Goal: Information Seeking & Learning: Understand process/instructions

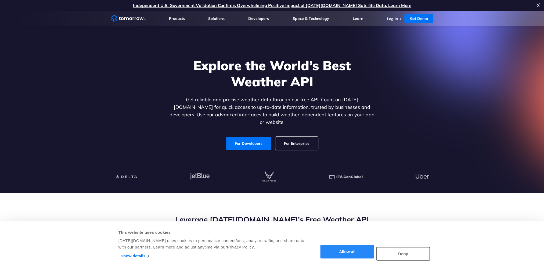
click at [360, 253] on button "Allow all" at bounding box center [347, 252] width 54 height 14
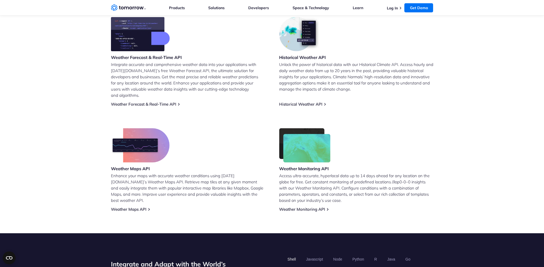
scroll to position [242, 0]
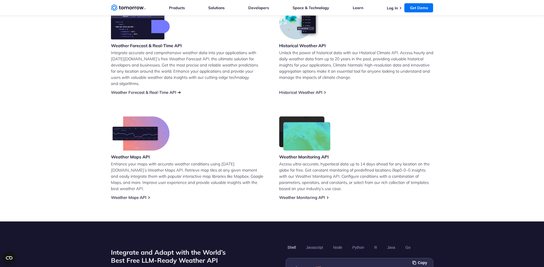
click at [146, 90] on link "Weather Forecast & Real-Time API" at bounding box center [143, 92] width 65 height 5
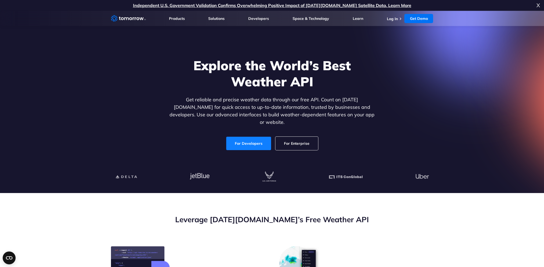
click at [262, 140] on link "For Developers" at bounding box center [248, 143] width 45 height 13
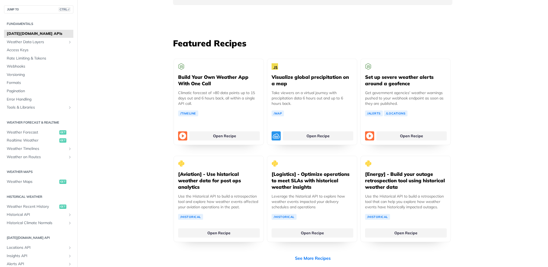
scroll to position [967, 0]
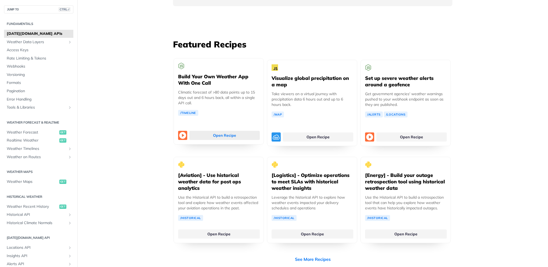
click at [216, 131] on link "Open Recipe" at bounding box center [224, 135] width 70 height 9
click at [17, 65] on span "Webhooks" at bounding box center [39, 66] width 65 height 5
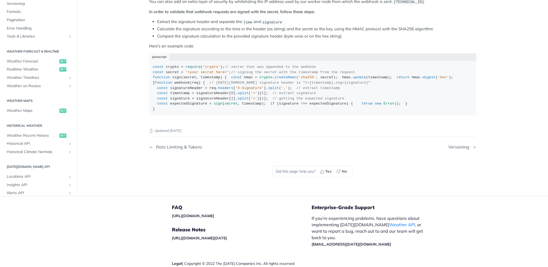
scroll to position [295, 0]
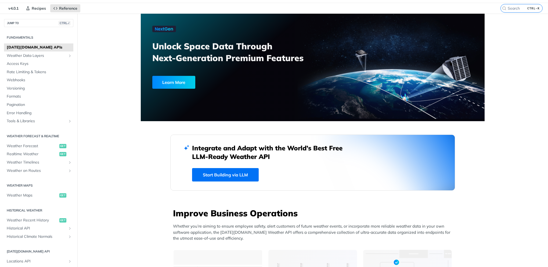
scroll to position [27, 0]
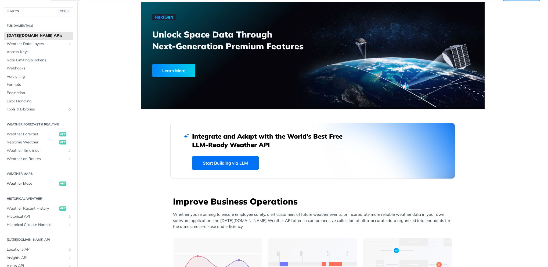
click at [22, 184] on span "Weather Maps" at bounding box center [32, 183] width 51 height 5
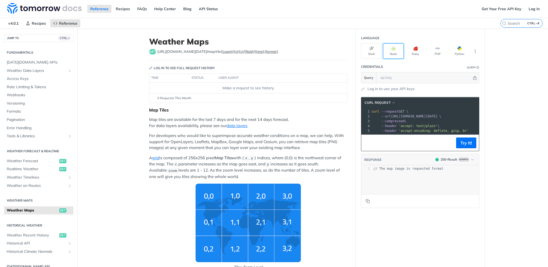
click at [393, 49] on icon "button" at bounding box center [393, 48] width 4 height 4
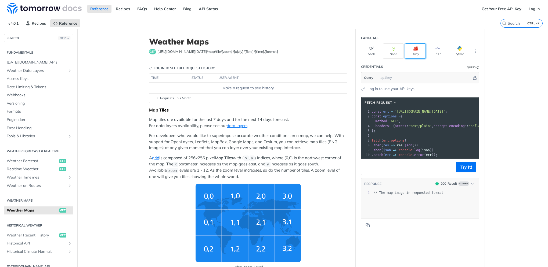
click at [408, 52] on button "Ruby" at bounding box center [415, 51] width 21 height 15
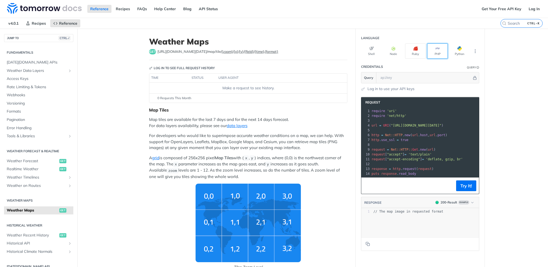
click at [435, 51] on button "PHP" at bounding box center [437, 51] width 21 height 15
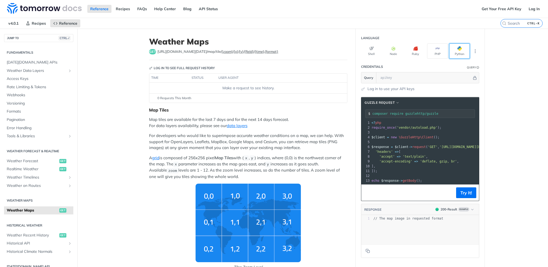
click at [462, 48] on span "button" at bounding box center [462, 48] width 0 height 4
type input "python -m pip install requests"
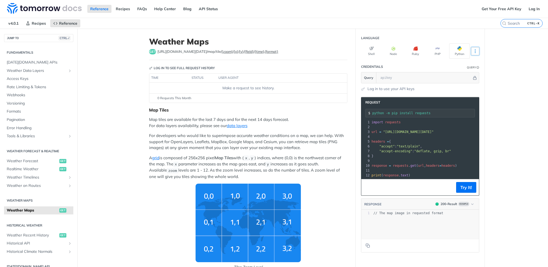
click at [474, 52] on icon "More ellipsis" at bounding box center [475, 51] width 5 height 5
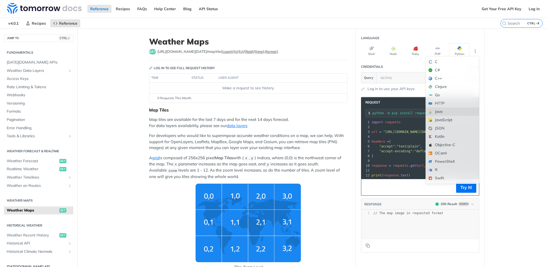
click at [439, 112] on div "Java" at bounding box center [452, 112] width 53 height 8
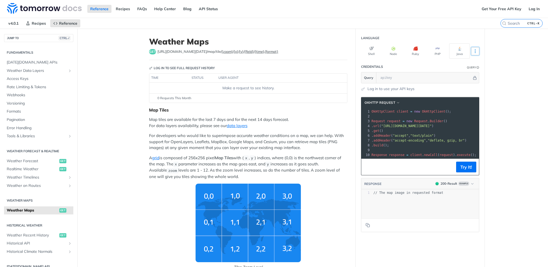
click at [473, 51] on icon "More ellipsis" at bounding box center [475, 51] width 5 height 5
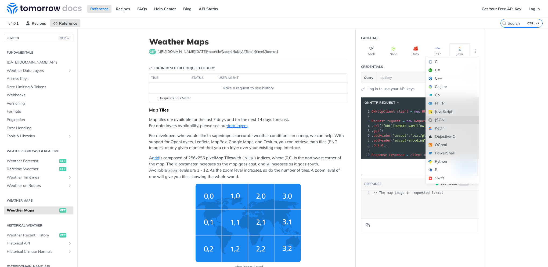
click at [440, 118] on div "JSON" at bounding box center [452, 120] width 53 height 8
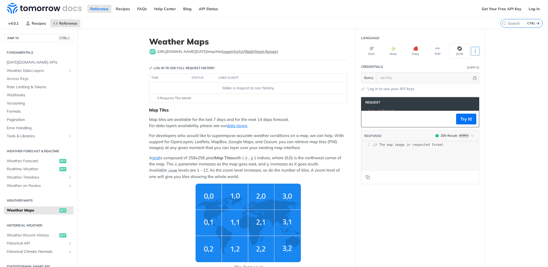
click at [475, 50] on icon "More ellipsis" at bounding box center [475, 51] width 1 height 3
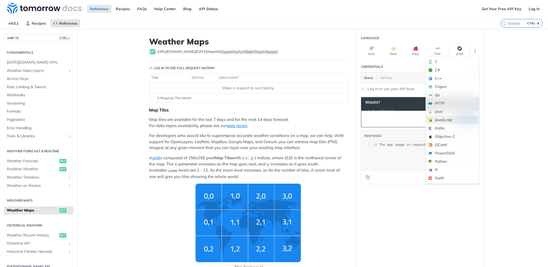
click at [443, 121] on div "JavaScript" at bounding box center [452, 120] width 53 height 8
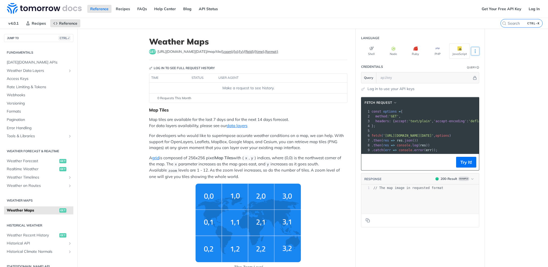
click at [475, 52] on icon "More ellipsis" at bounding box center [475, 51] width 5 height 5
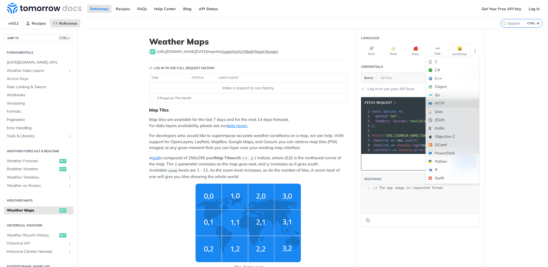
click at [449, 100] on div "HTTP" at bounding box center [452, 103] width 53 height 8
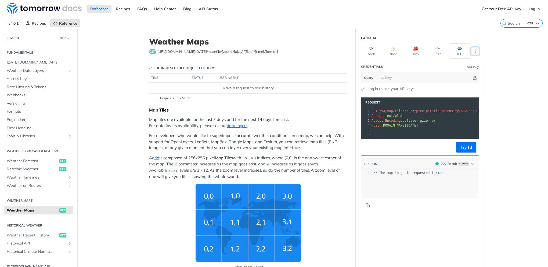
click at [473, 50] on icon "More ellipsis" at bounding box center [475, 51] width 5 height 5
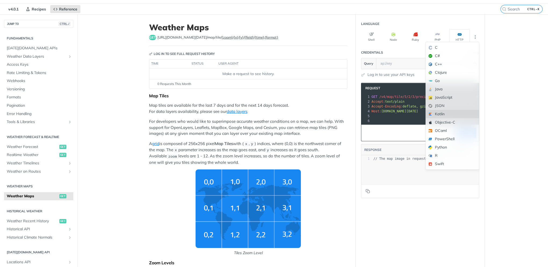
scroll to position [27, 0]
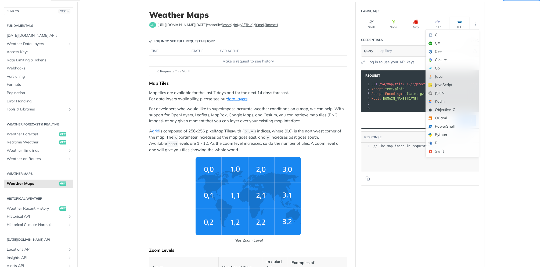
click at [459, 172] on div "xxxxxxxxxx 1 // The map image in requested format" at bounding box center [426, 164] width 131 height 42
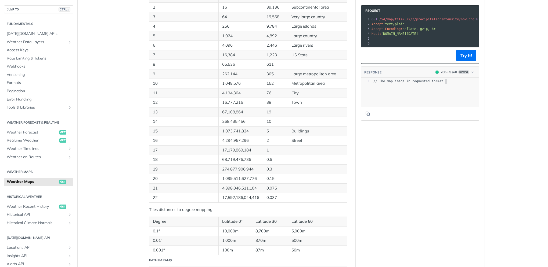
scroll to position [456, 0]
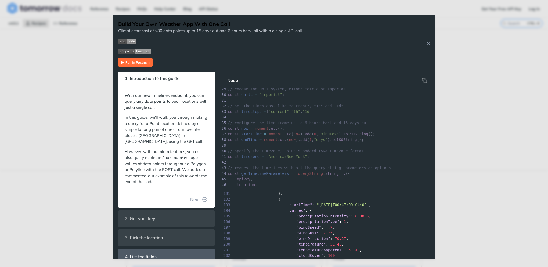
scroll to position [3, 0]
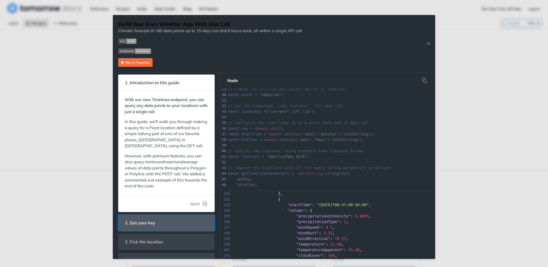
click at [154, 220] on span "2. Get your key" at bounding box center [140, 223] width 38 height 10
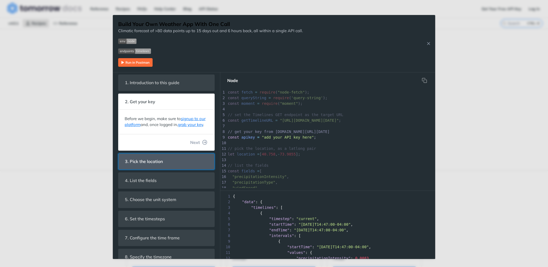
click at [163, 167] on span "3. Pick the location" at bounding box center [143, 162] width 45 height 10
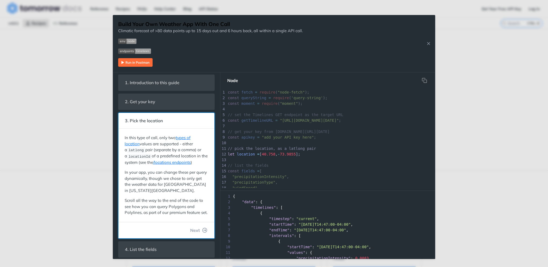
scroll to position [8, 0]
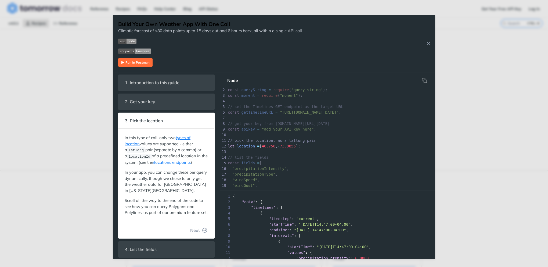
click at [42, 41] on div "Jump to Content Reference Recipes FAQs Help Center Blog API Status Recipes Refe…" at bounding box center [274, 133] width 548 height 267
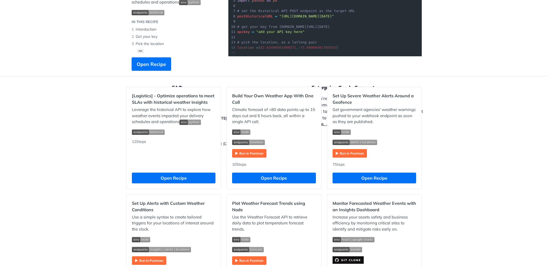
scroll to position [107, 0]
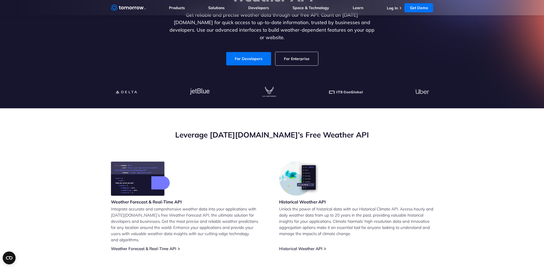
scroll to position [26, 0]
